Goal: Transaction & Acquisition: Purchase product/service

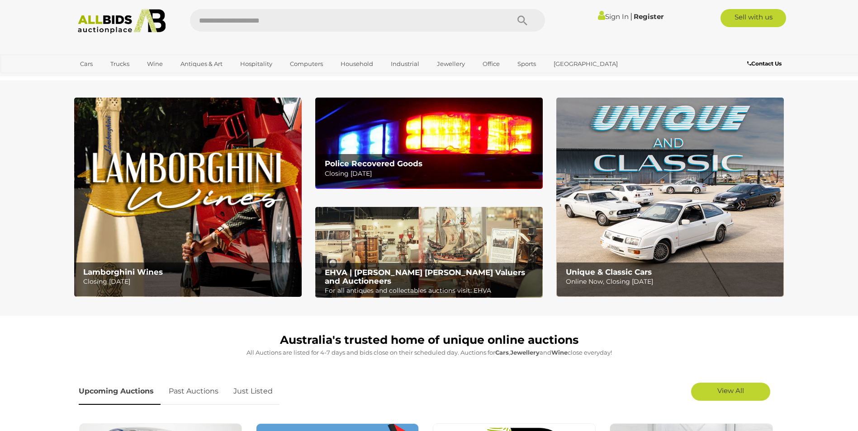
click at [394, 143] on img at bounding box center [429, 143] width 228 height 91
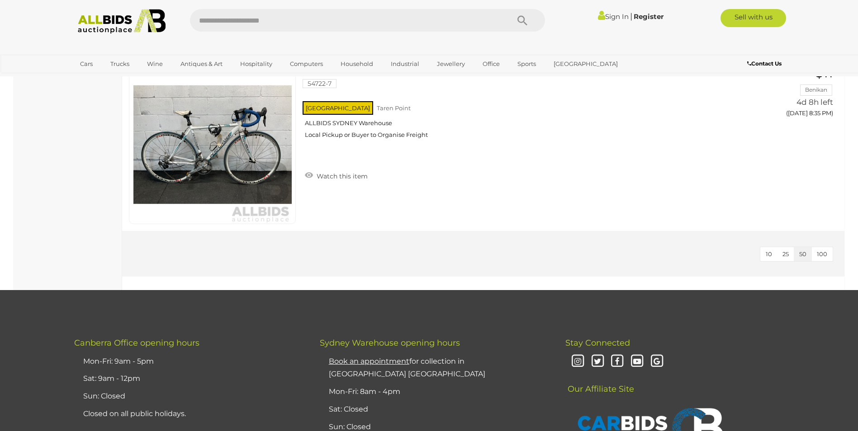
scroll to position [3799, 0]
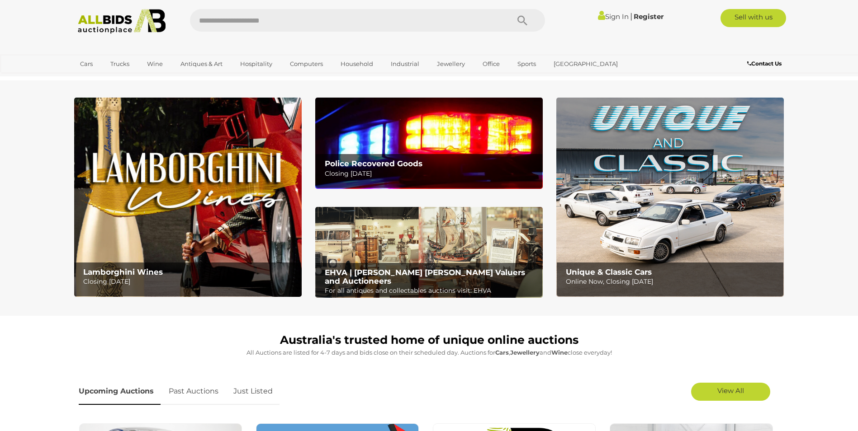
click at [654, 203] on img at bounding box center [670, 197] width 228 height 199
